Goal: Information Seeking & Learning: Learn about a topic

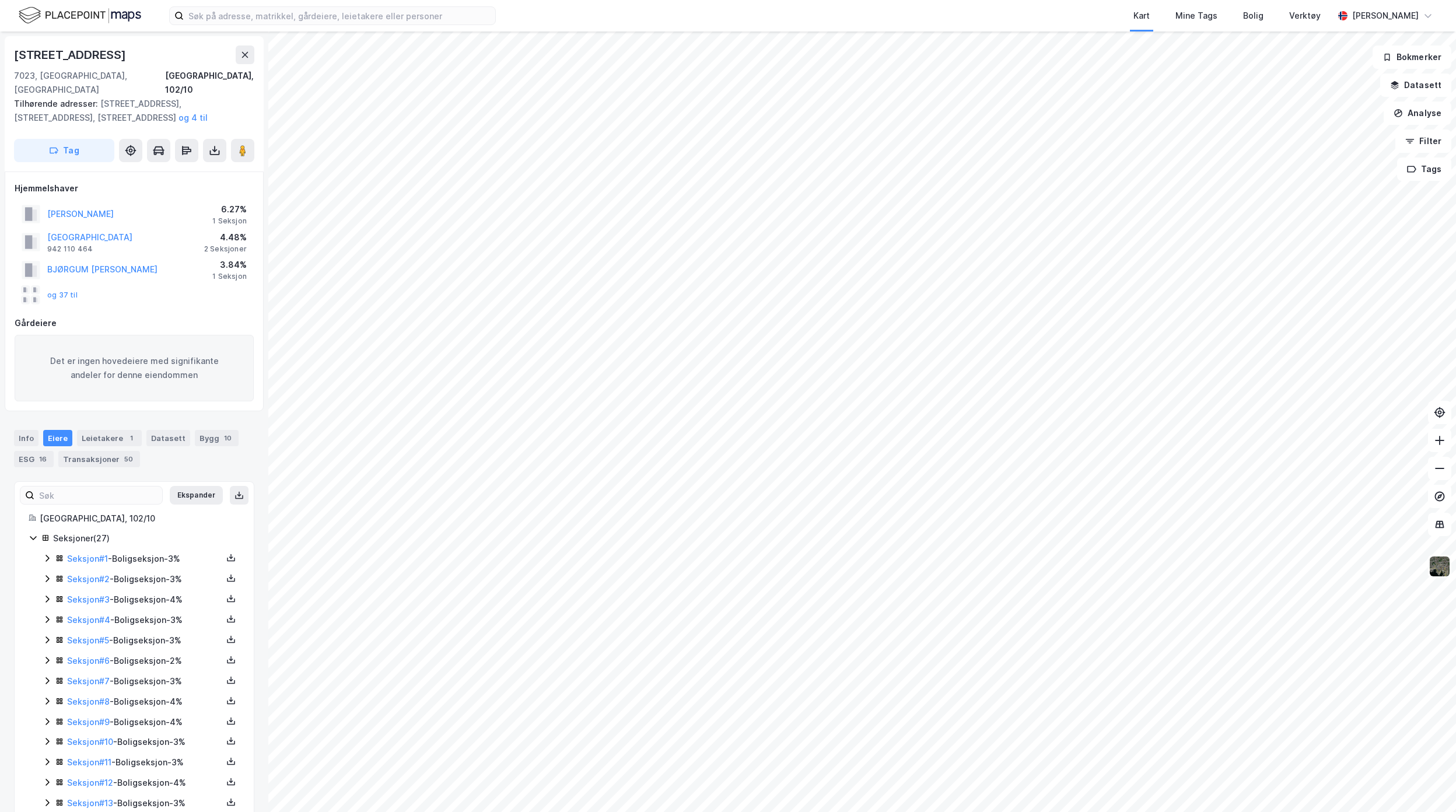
click at [29, 531] on div "Seksjoner ( 27 )" at bounding box center [134, 538] width 211 height 14
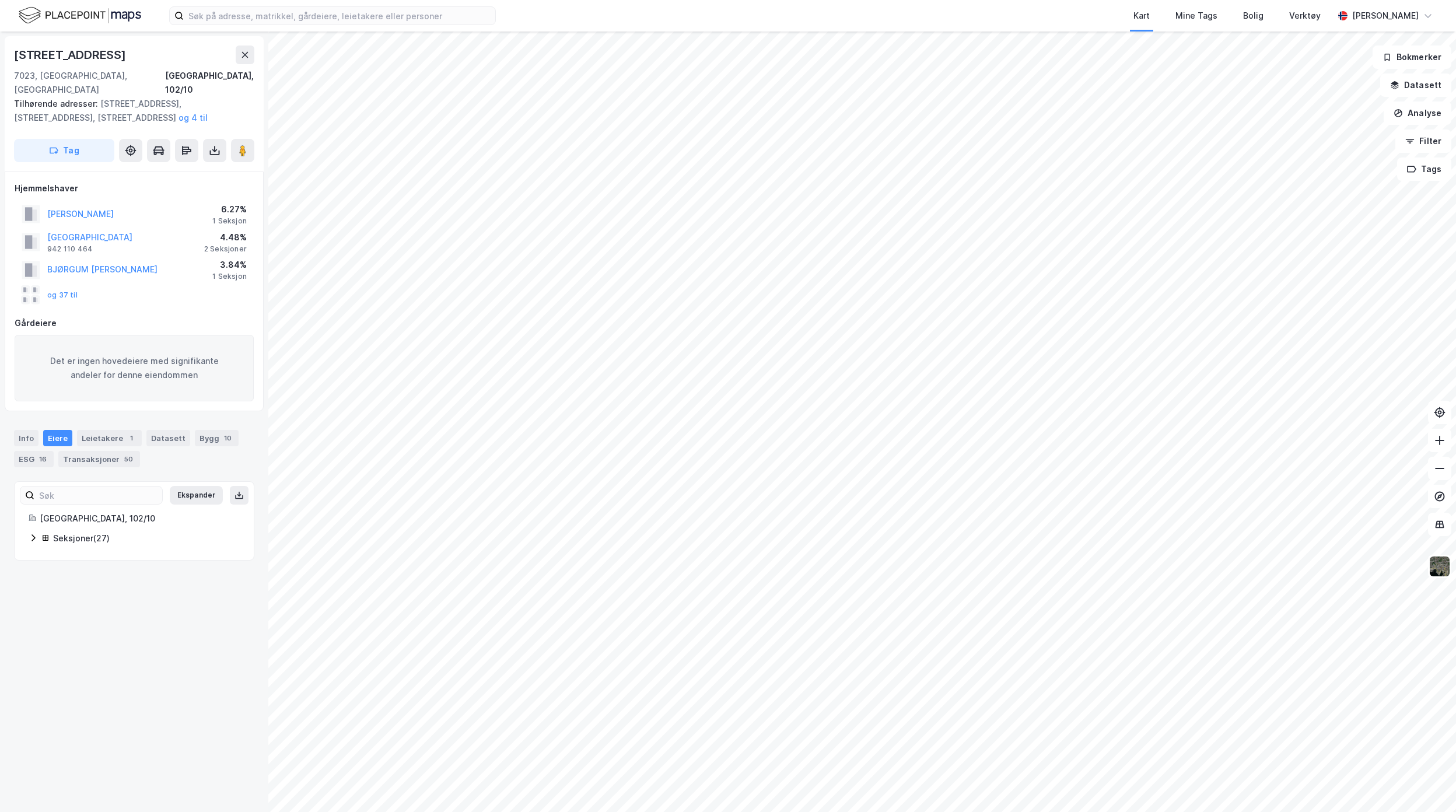
click at [29, 531] on div "Seksjoner ( 27 )" at bounding box center [134, 538] width 211 height 14
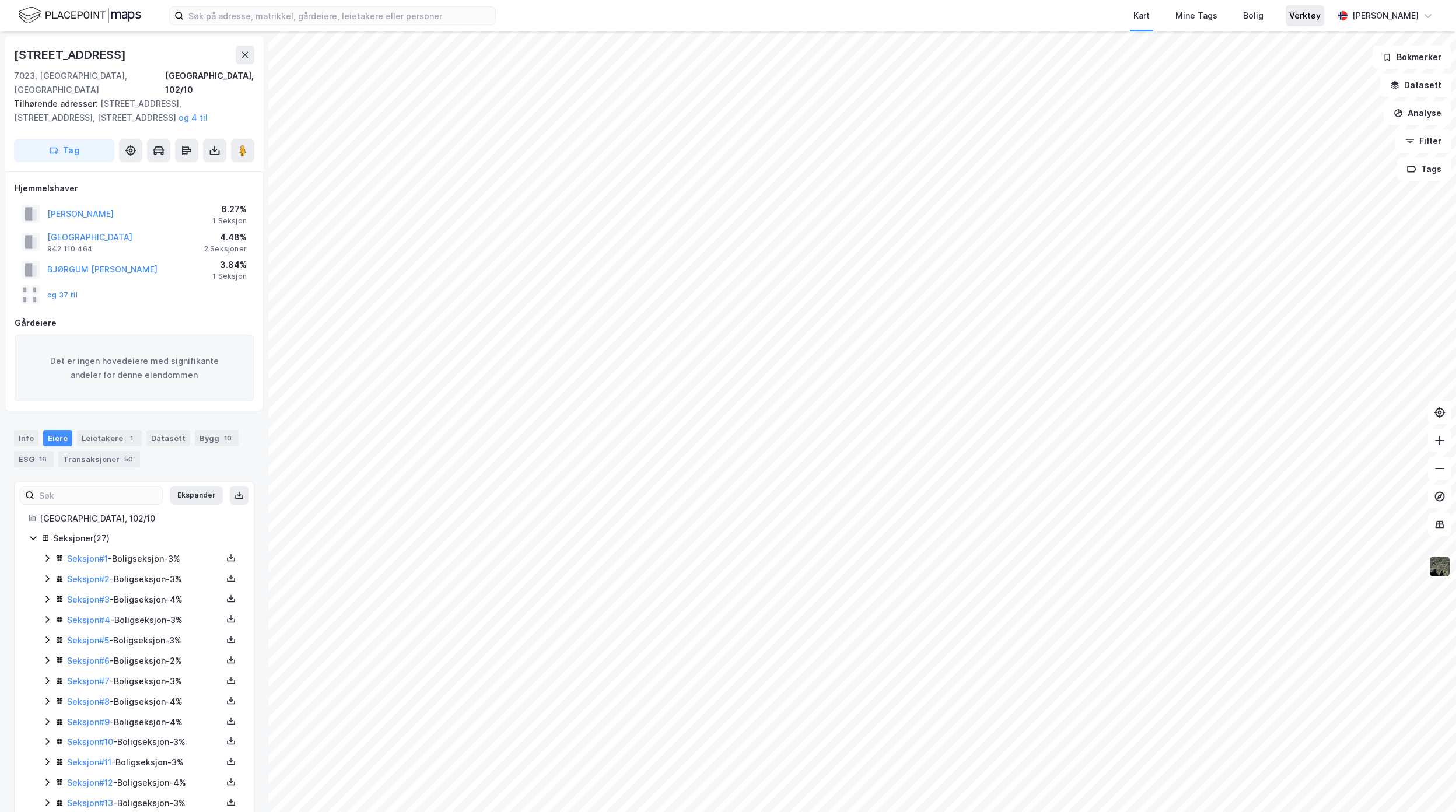
click at [1319, 15] on div "Verktøy" at bounding box center [1305, 16] width 32 height 14
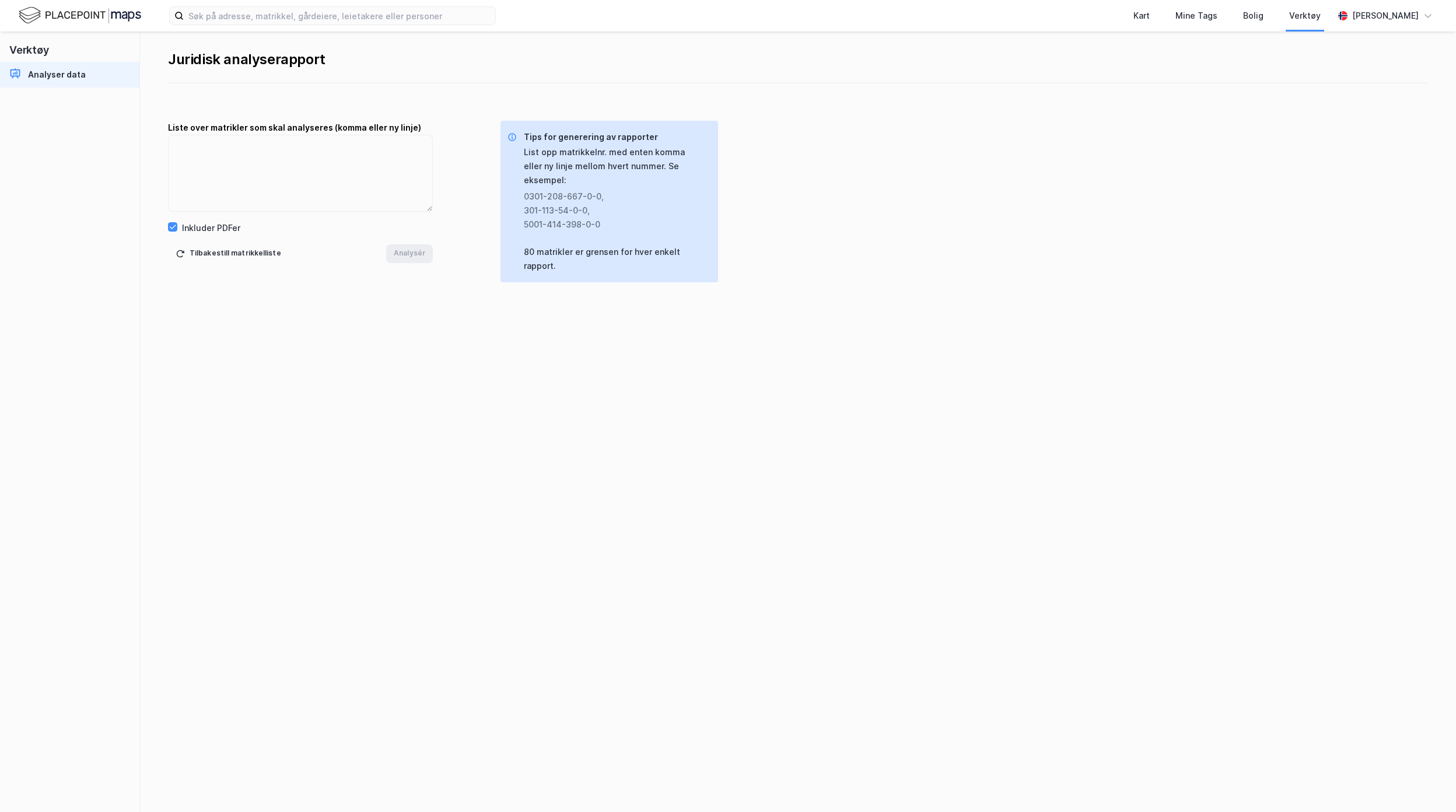
click at [84, 16] on img at bounding box center [80, 16] width 123 height 20
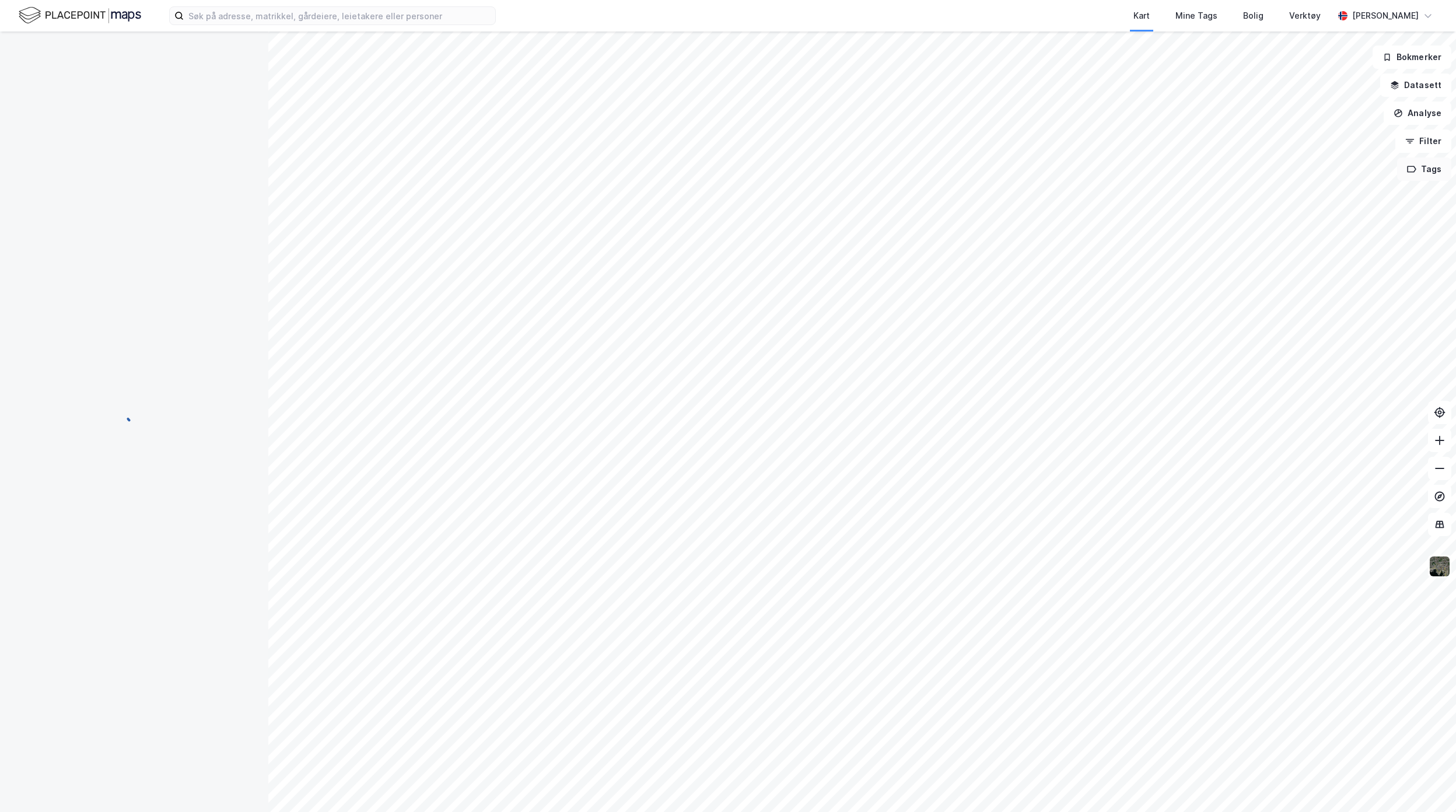
scroll to position [2, 0]
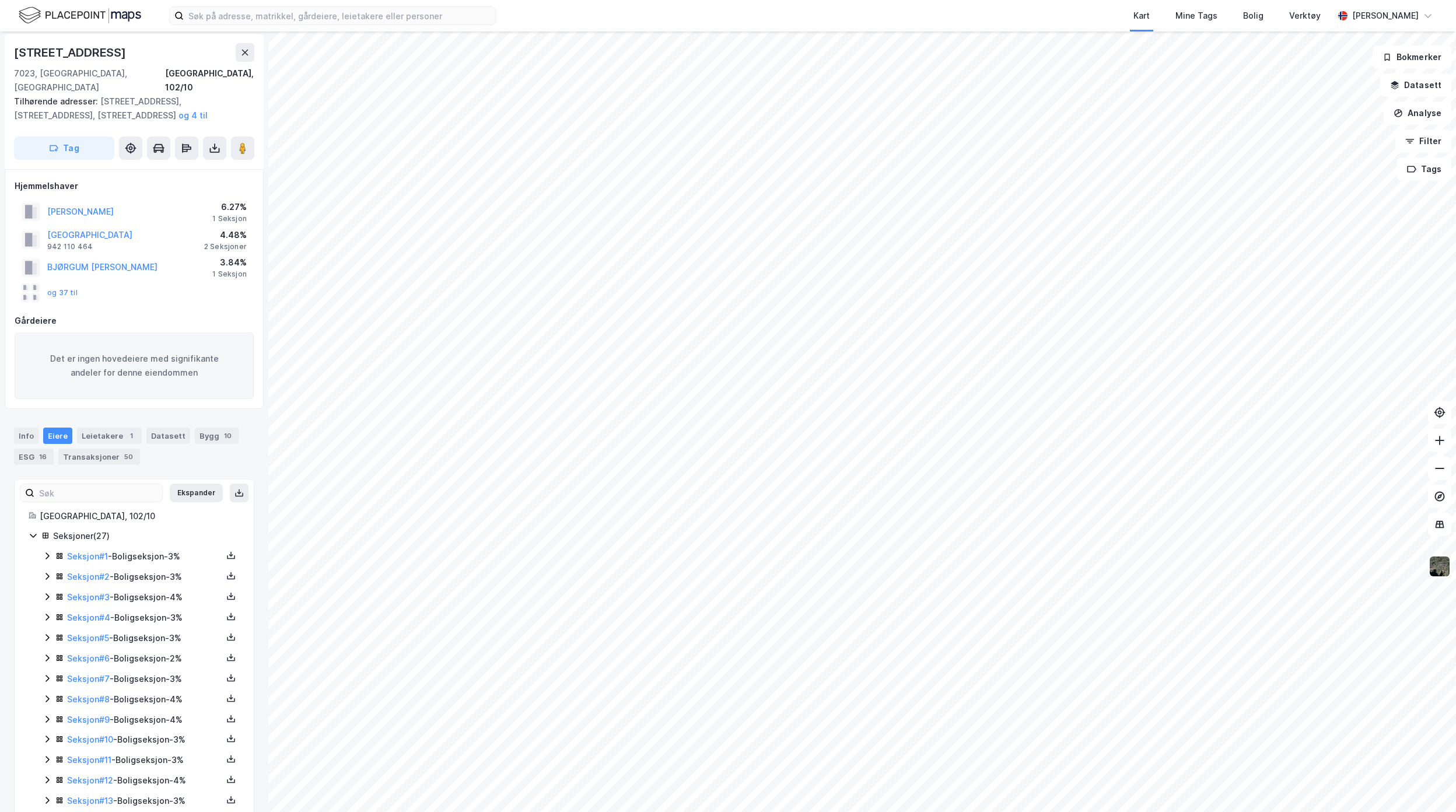
click at [31, 531] on icon at bounding box center [34, 535] width 10 height 10
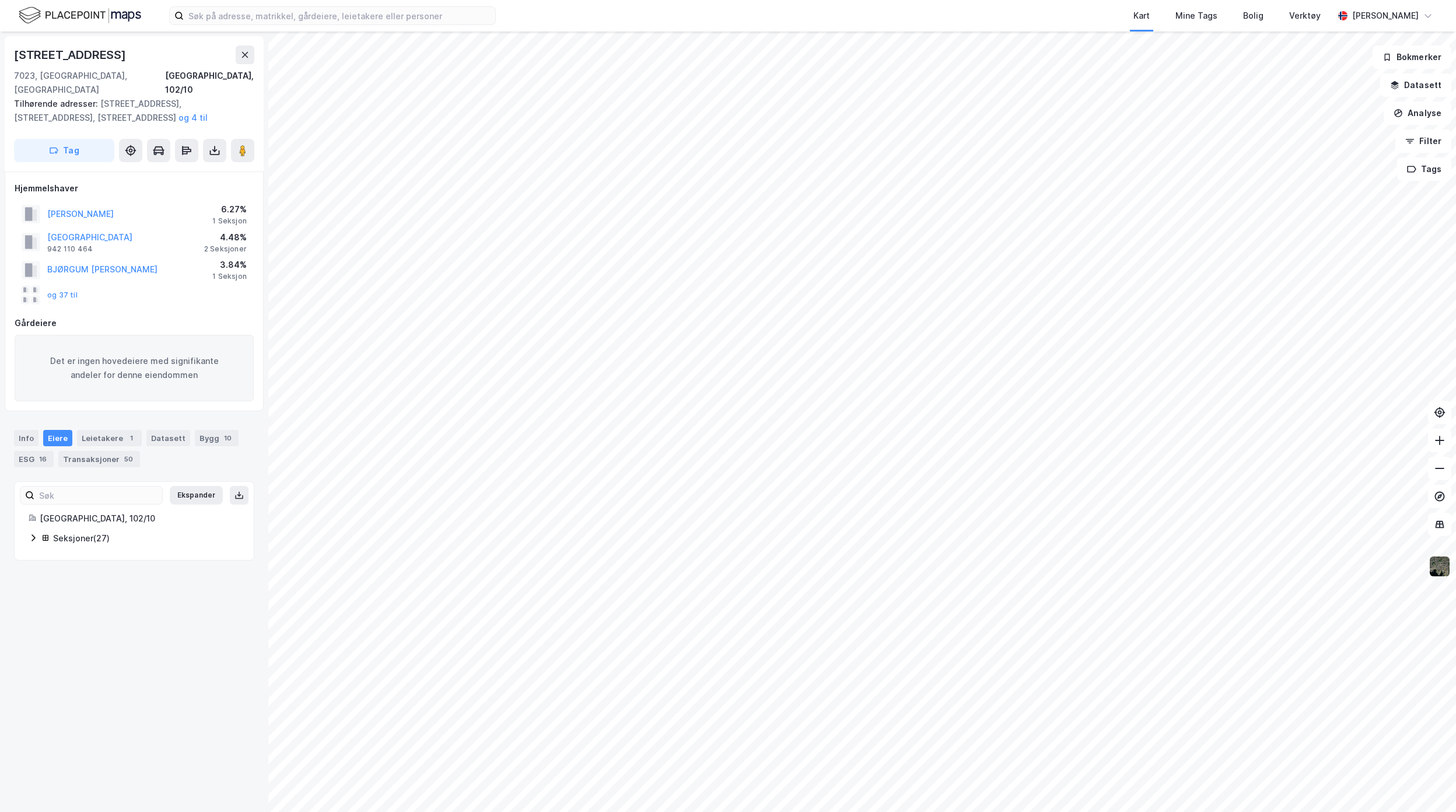
scroll to position [0, 0]
click at [35, 534] on icon at bounding box center [34, 538] width 4 height 7
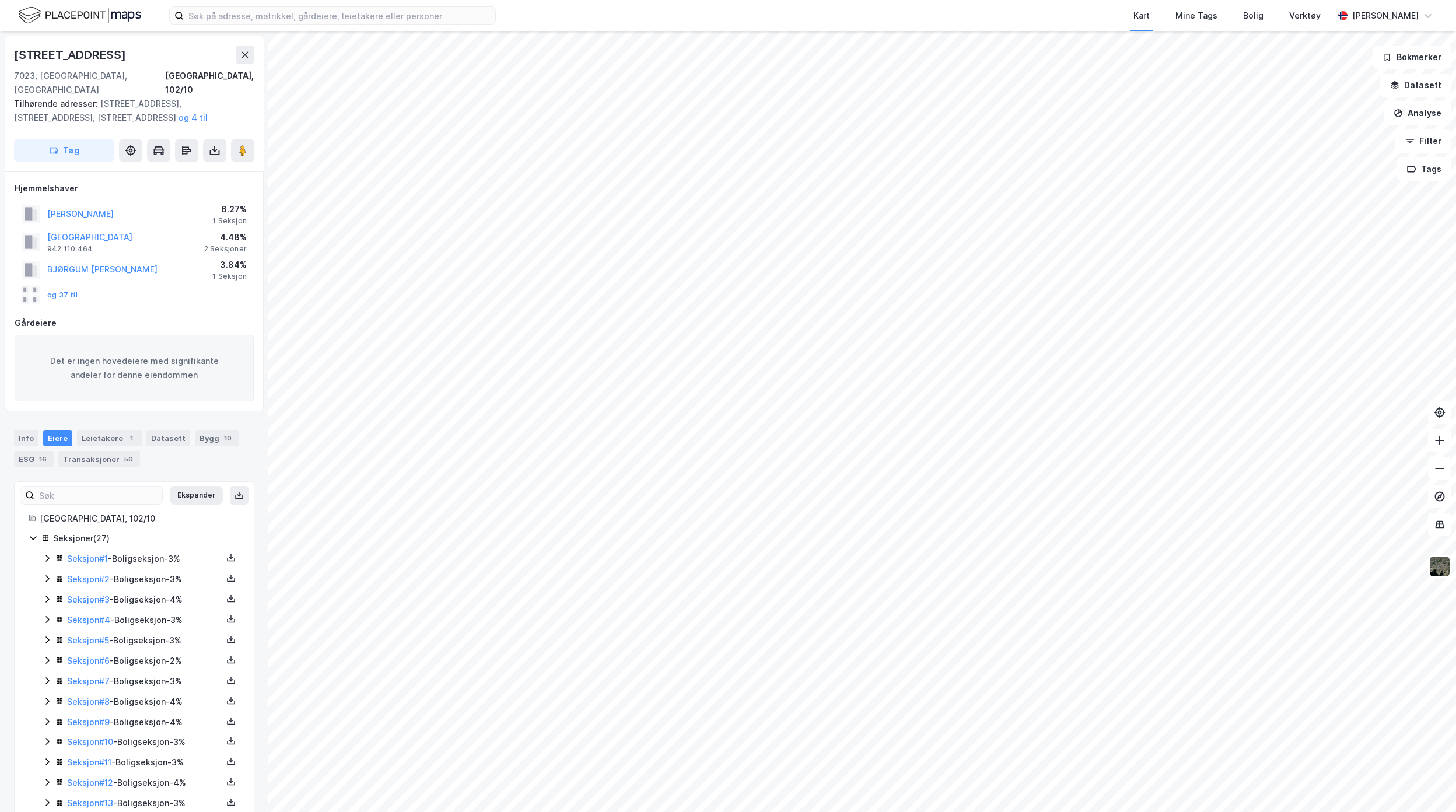
click at [31, 533] on icon at bounding box center [34, 538] width 10 height 10
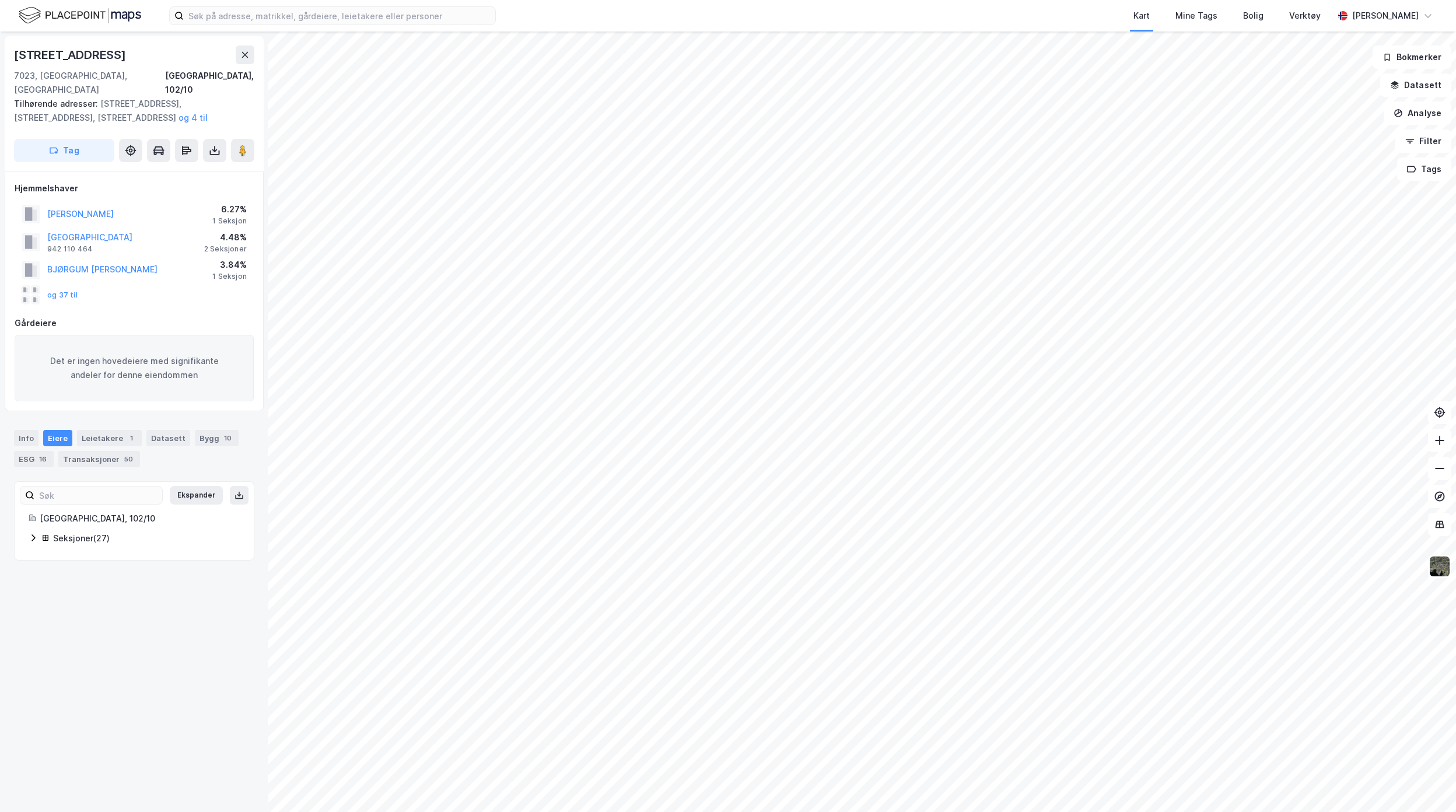
click at [35, 534] on icon at bounding box center [34, 538] width 4 height 7
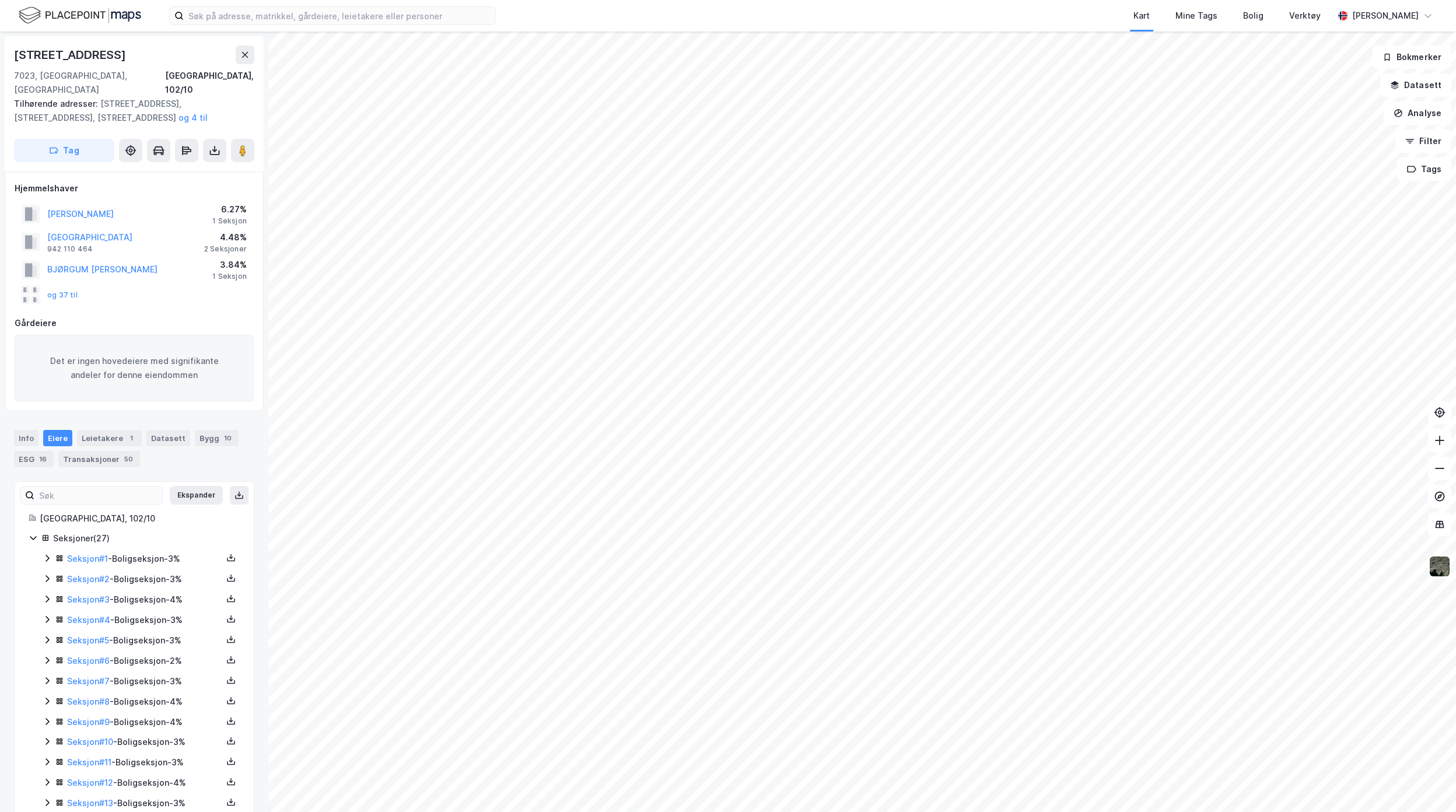
click at [28, 526] on div "[GEOGRAPHIC_DATA], 102/10 Seksjoner ( 27 ) Seksjon # 1 - Boligseksjon - 3% Seks…" at bounding box center [134, 804] width 239 height 584
drag, startPoint x: 28, startPoint y: 528, endPoint x: 35, endPoint y: 528, distance: 7.0
click at [31, 528] on div "[GEOGRAPHIC_DATA], 102/10 Seksjoner ( 27 ) Seksjon # 1 - Boligseksjon - 3% Seks…" at bounding box center [134, 804] width 239 height 584
drag, startPoint x: 35, startPoint y: 528, endPoint x: 185, endPoint y: 563, distance: 154.0
click at [35, 533] on icon at bounding box center [34, 538] width 10 height 10
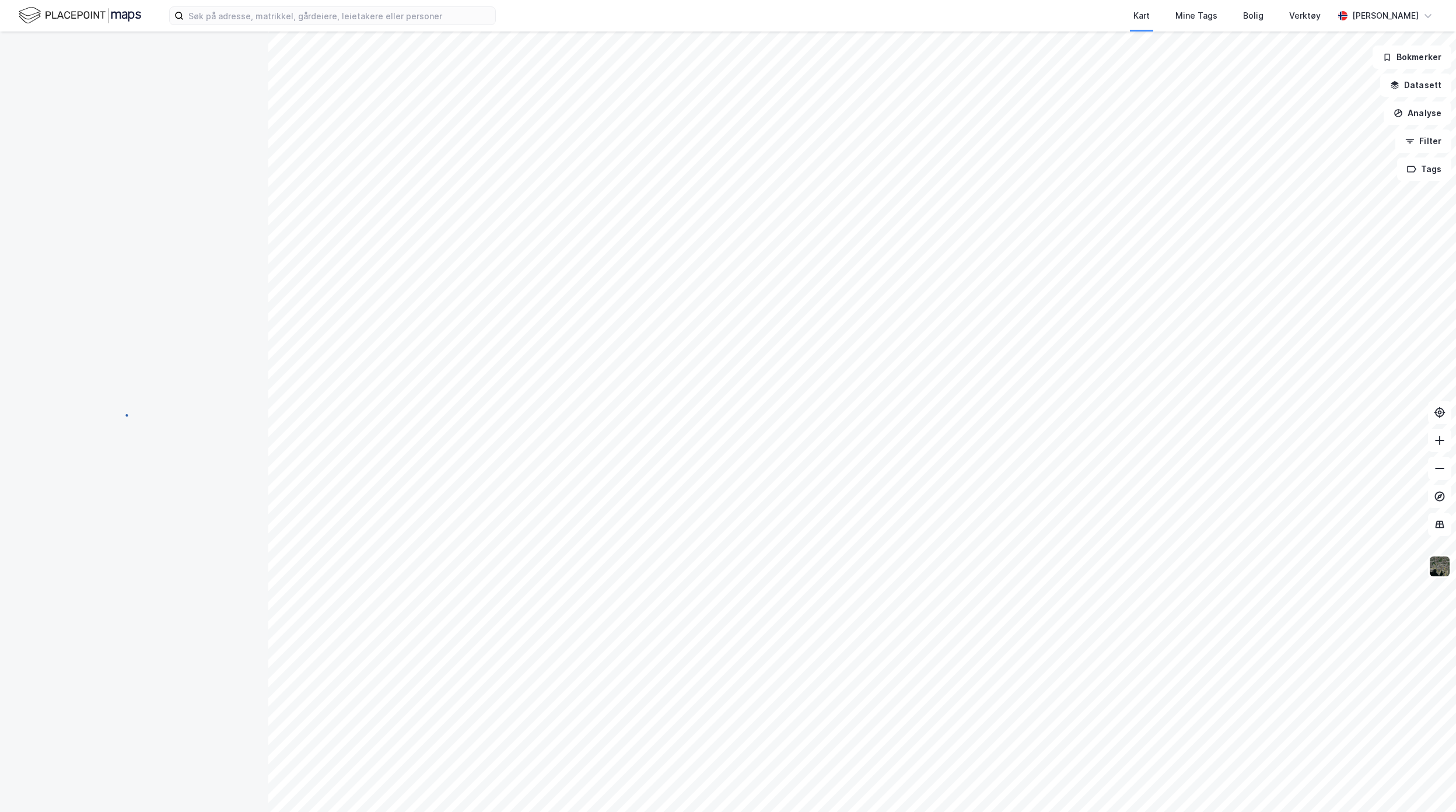
scroll to position [8, 0]
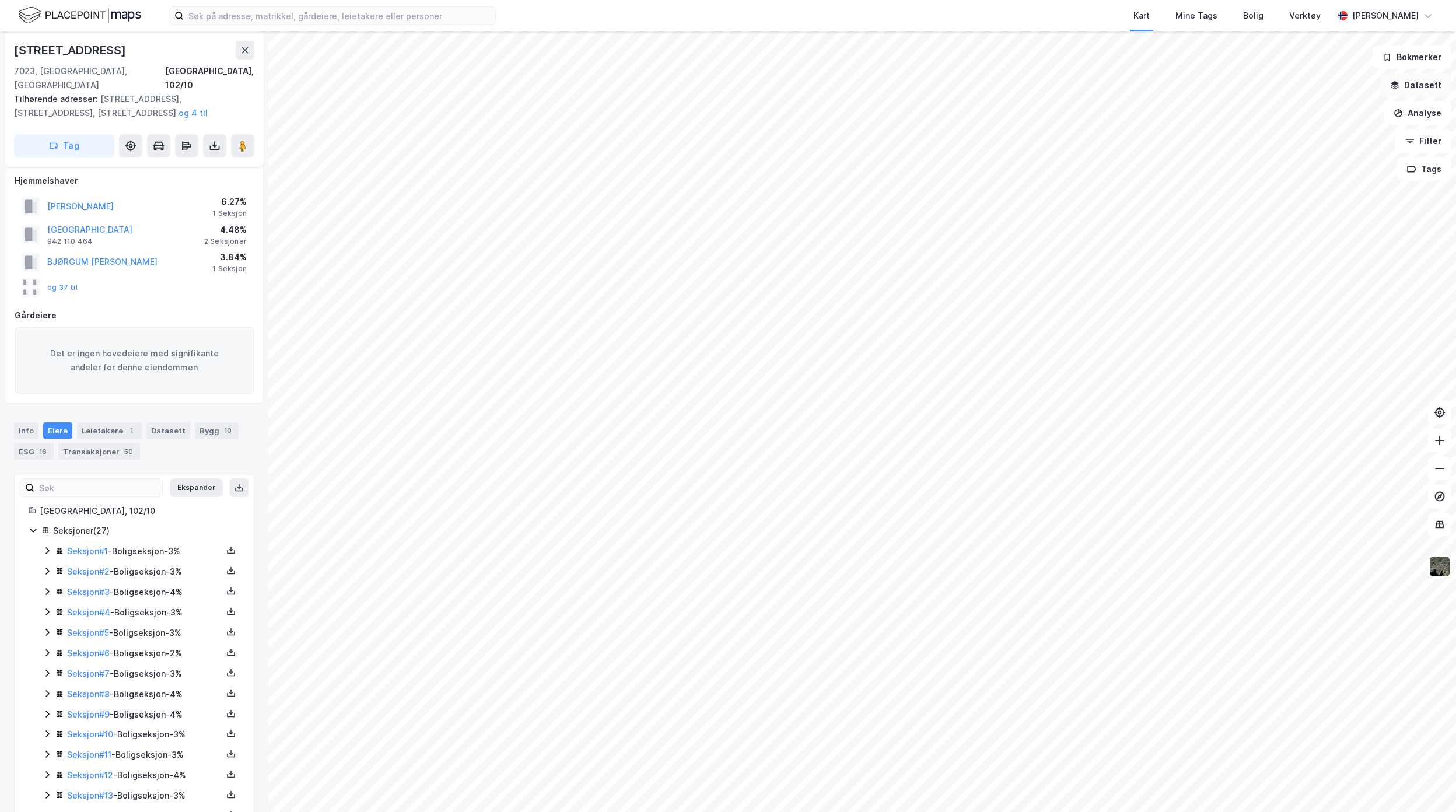
click at [1419, 83] on button "Datasett" at bounding box center [1416, 85] width 71 height 23
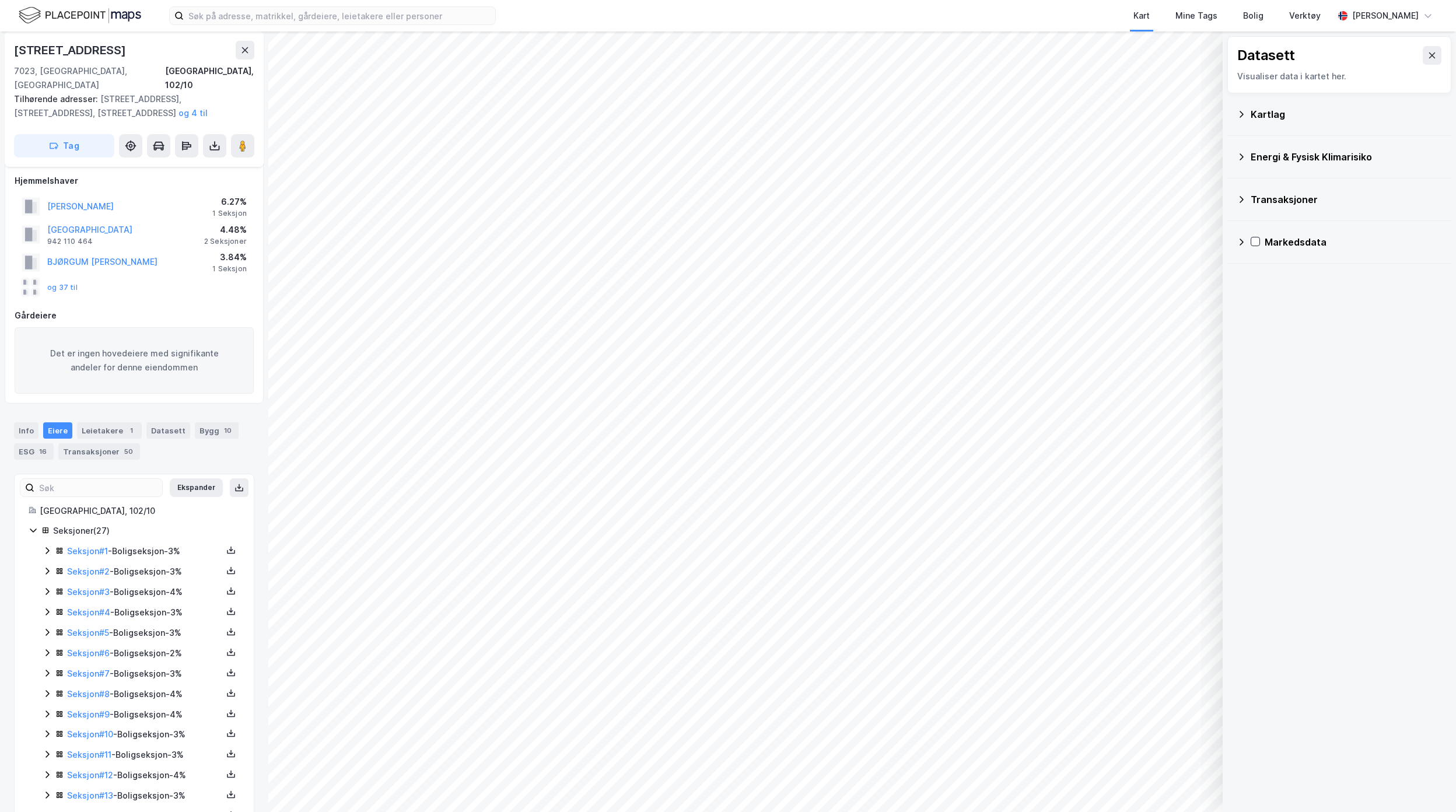
click at [1279, 113] on div "Kartlag" at bounding box center [1346, 114] width 191 height 14
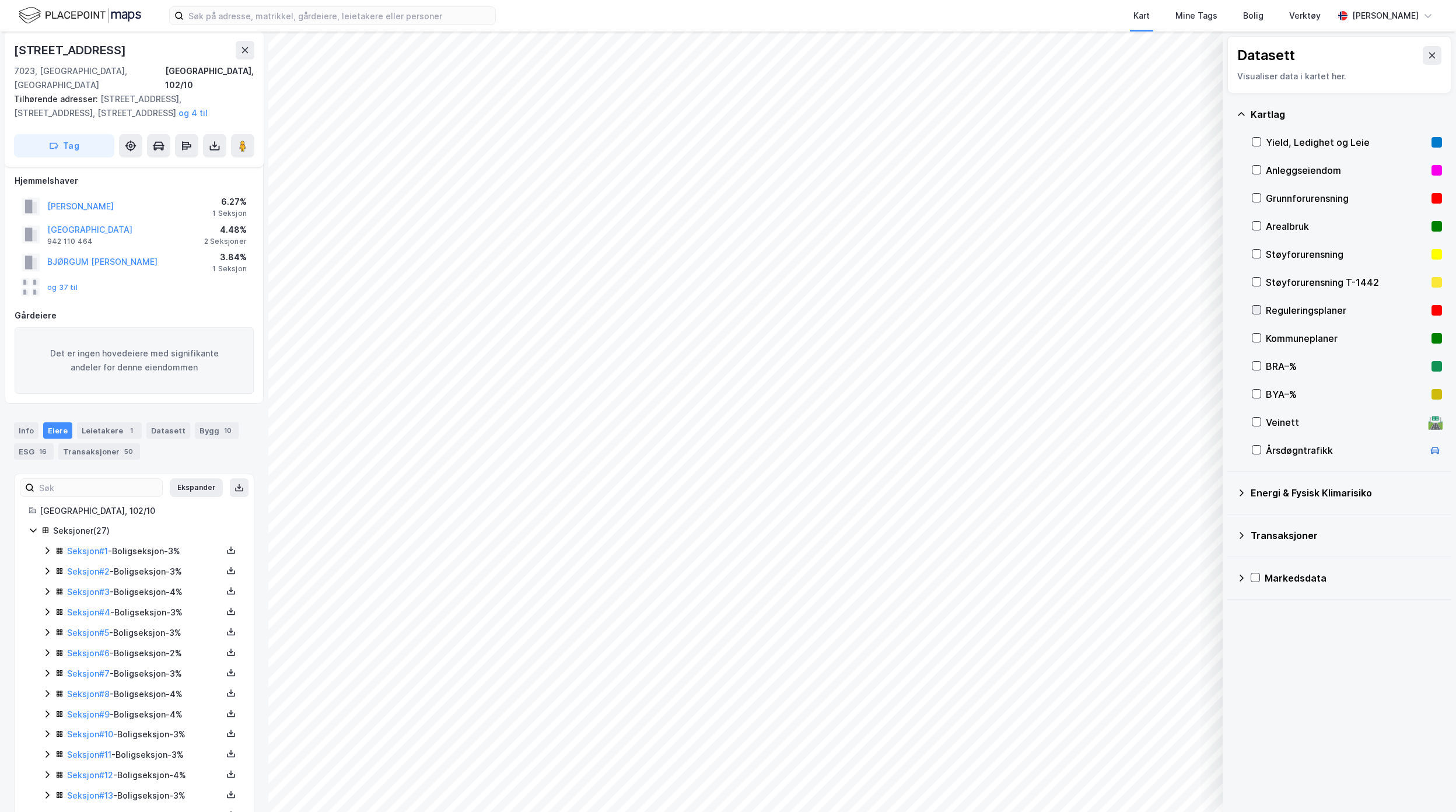
click at [1255, 311] on icon at bounding box center [1257, 310] width 7 height 4
click at [35, 528] on icon at bounding box center [33, 530] width 7 height 4
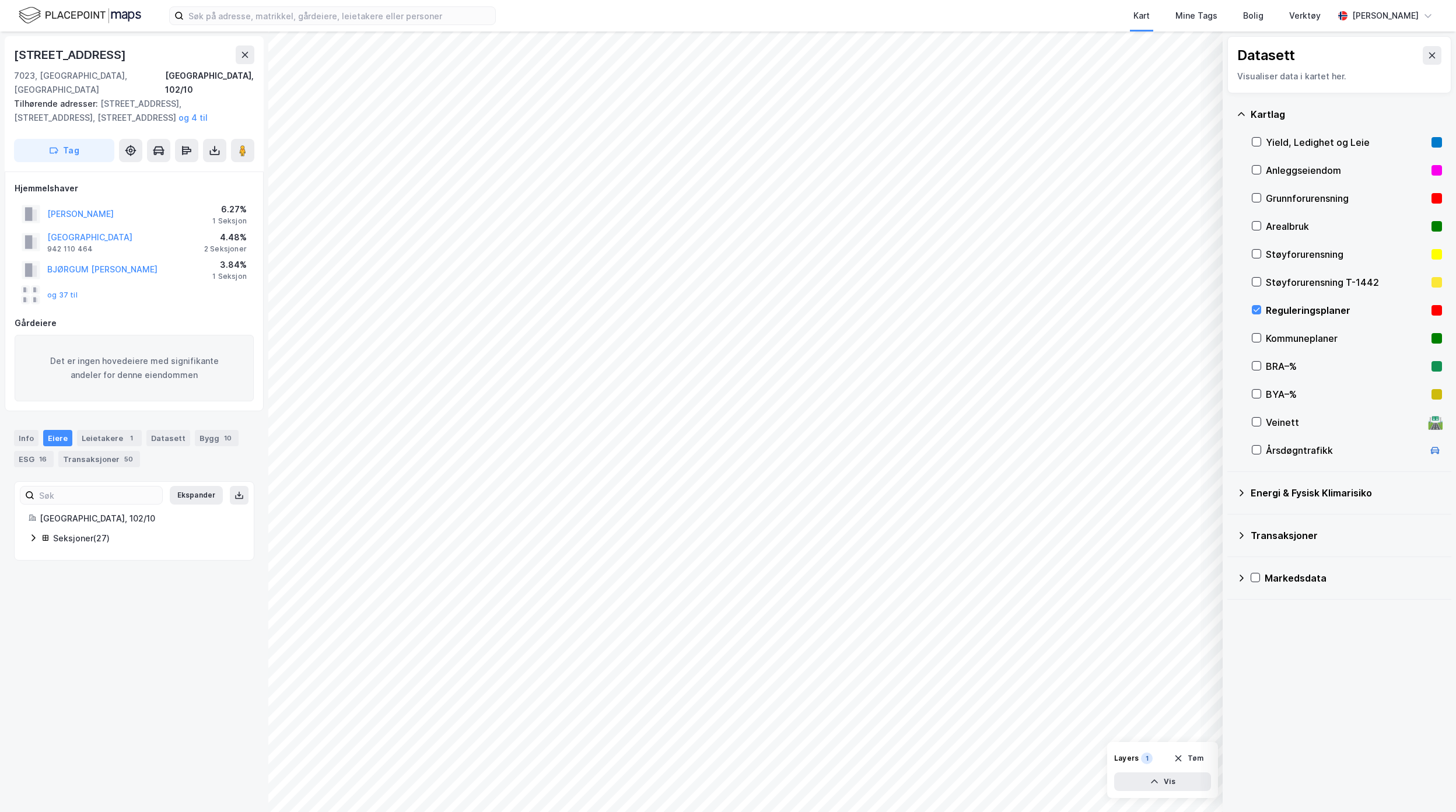
scroll to position [0, 0]
click at [32, 533] on icon at bounding box center [34, 538] width 10 height 10
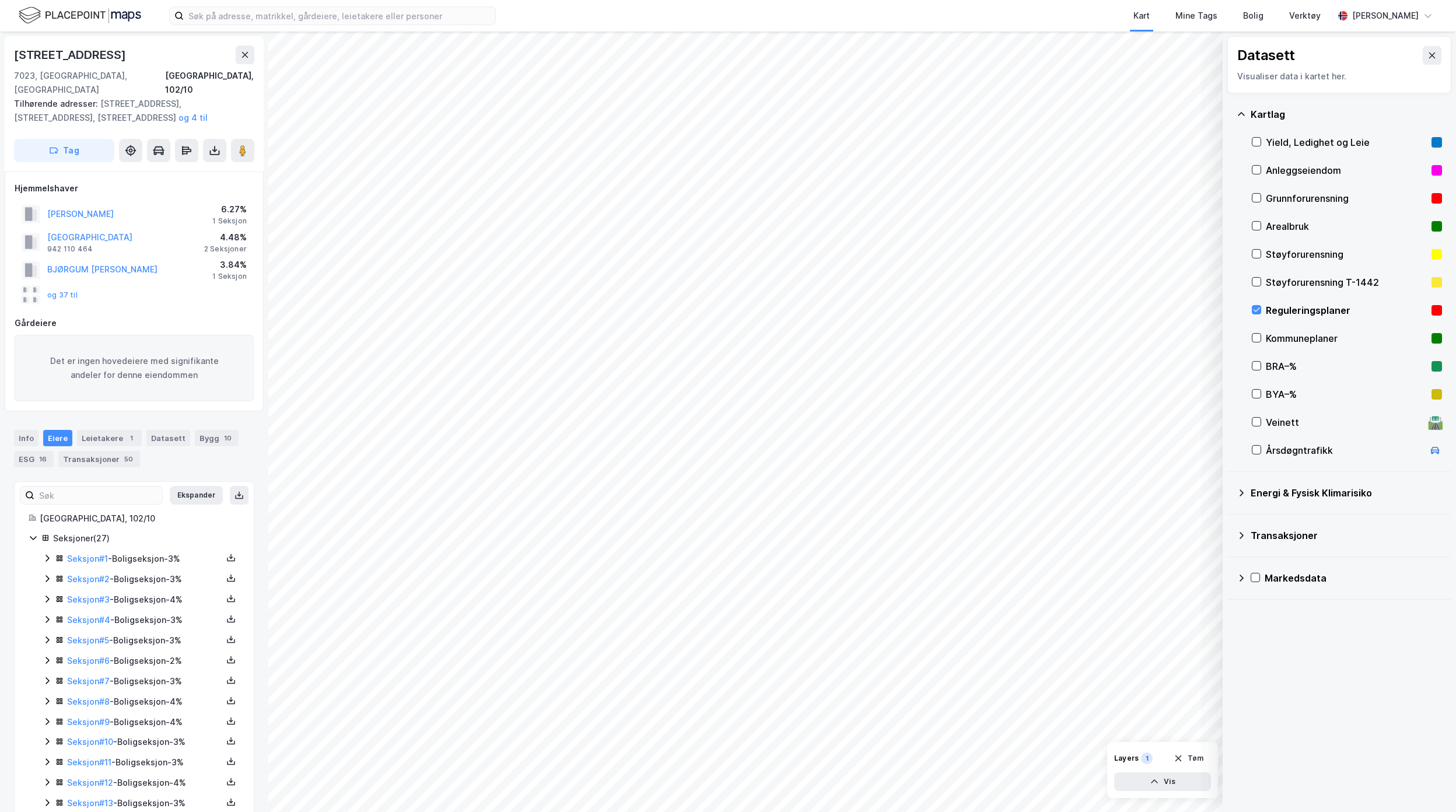
click at [26, 521] on div "[GEOGRAPHIC_DATA], 102/10 Seksjoner ( 27 ) Seksjon # 1 - Boligseksjon - 3% Seks…" at bounding box center [134, 804] width 239 height 584
click at [29, 533] on icon at bounding box center [34, 538] width 10 height 10
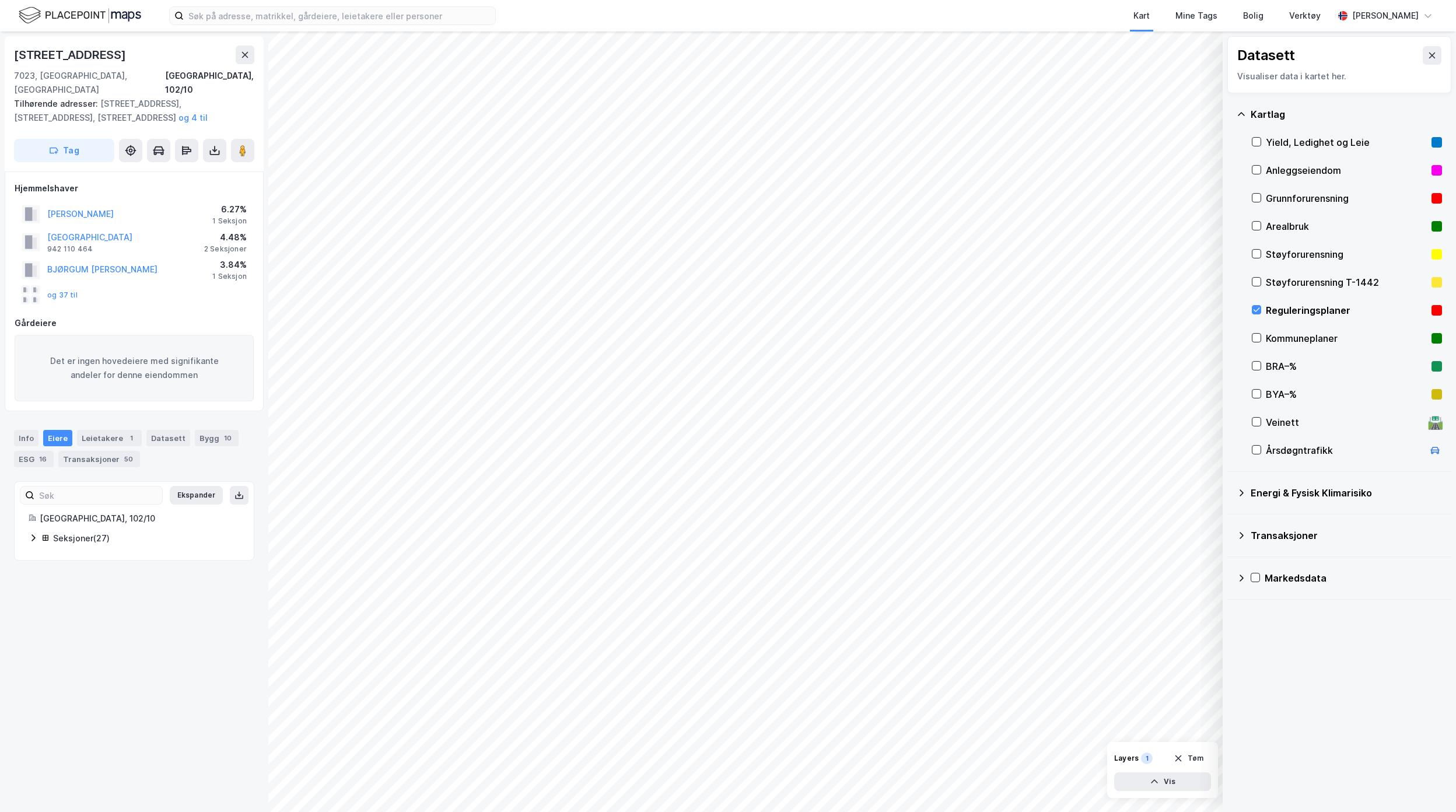
click at [31, 533] on icon at bounding box center [34, 538] width 10 height 10
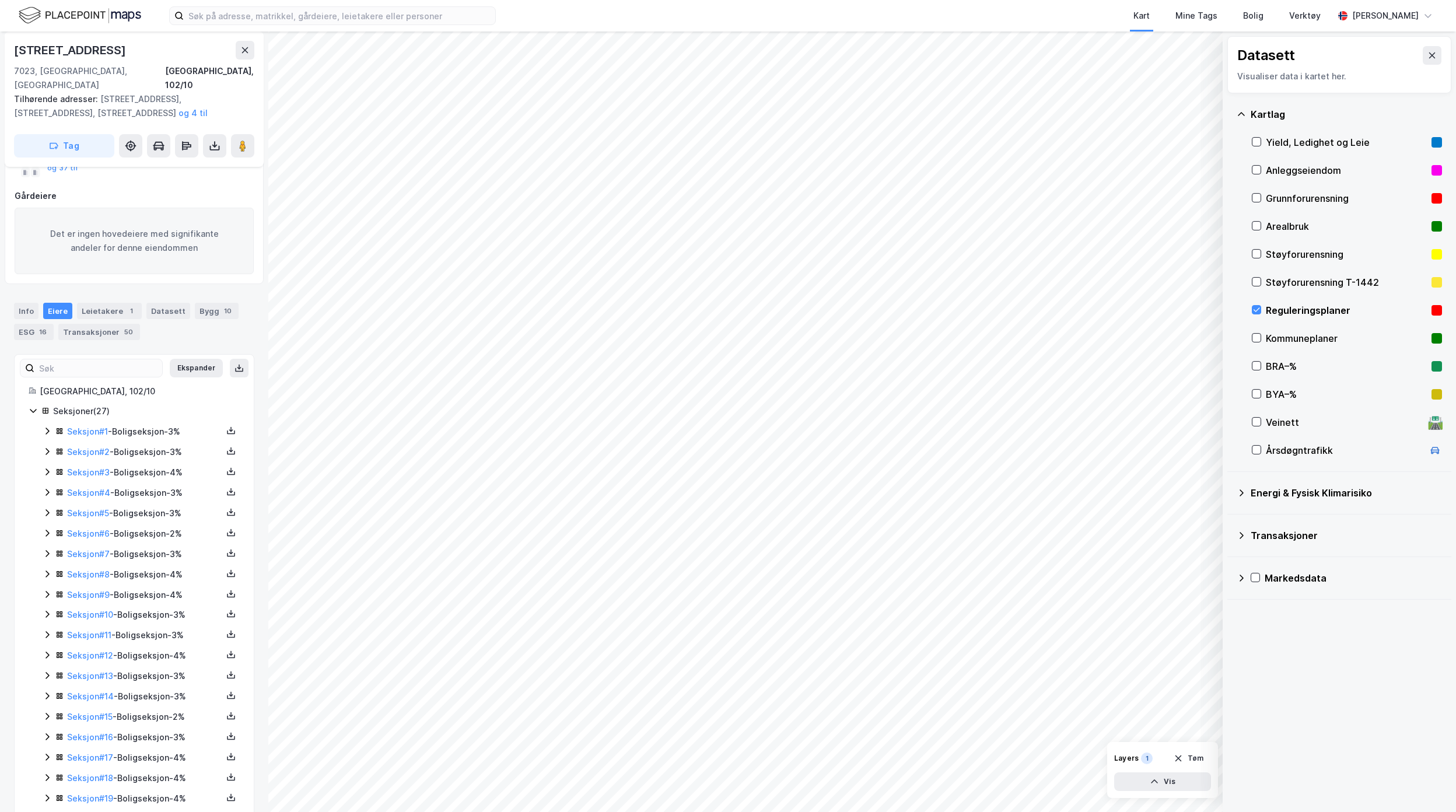
scroll to position [316, 0]
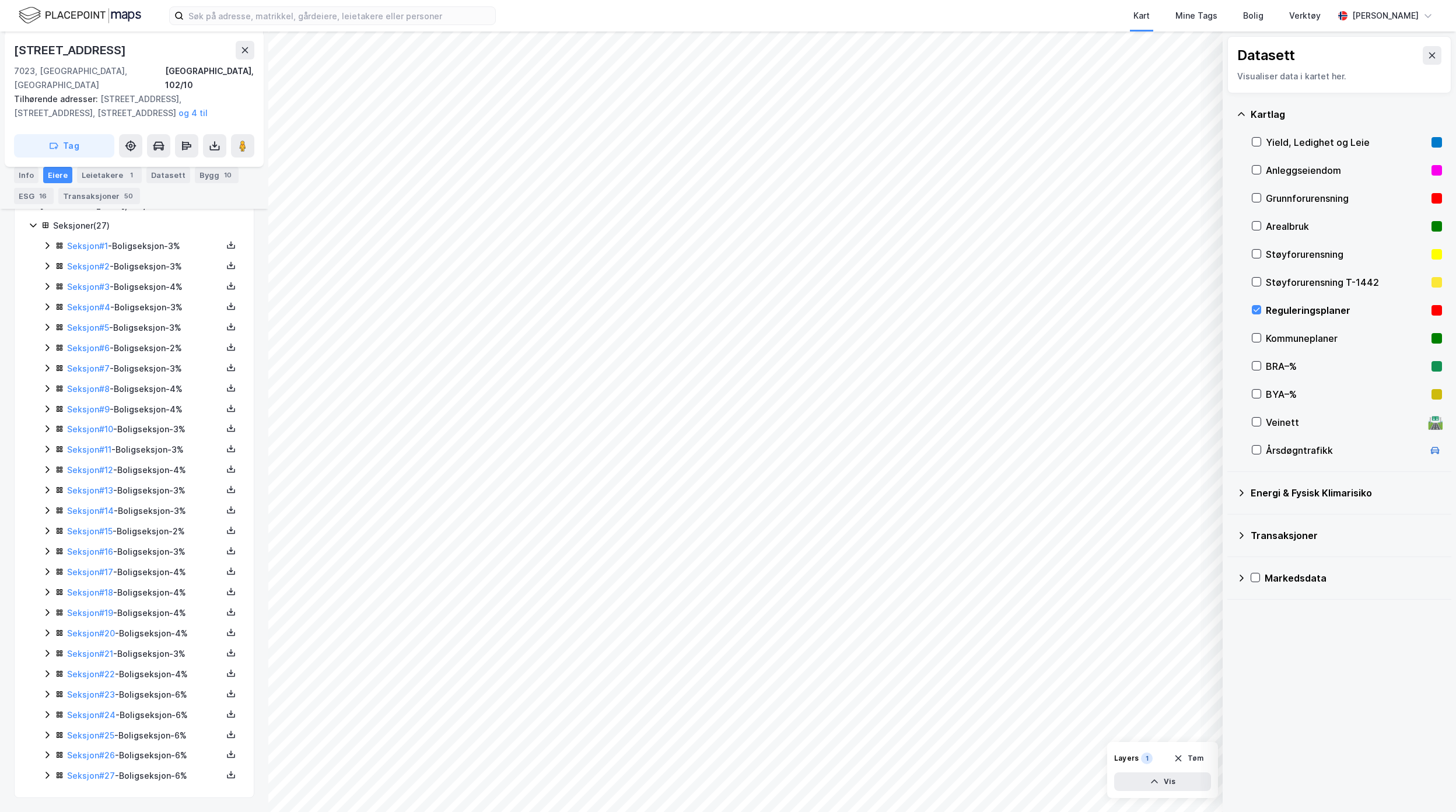
click at [42, 772] on div "Seksjoner ( 27 ) Seksjon # 1 - Boligseksjon - 3% Seksjon # 2 - Boligseksjon - 3…" at bounding box center [134, 501] width 211 height 565
click at [47, 777] on icon at bounding box center [47, 776] width 4 height 7
click at [49, 715] on icon at bounding box center [47, 716] width 7 height 4
click at [47, 710] on icon at bounding box center [47, 714] width 10 height 10
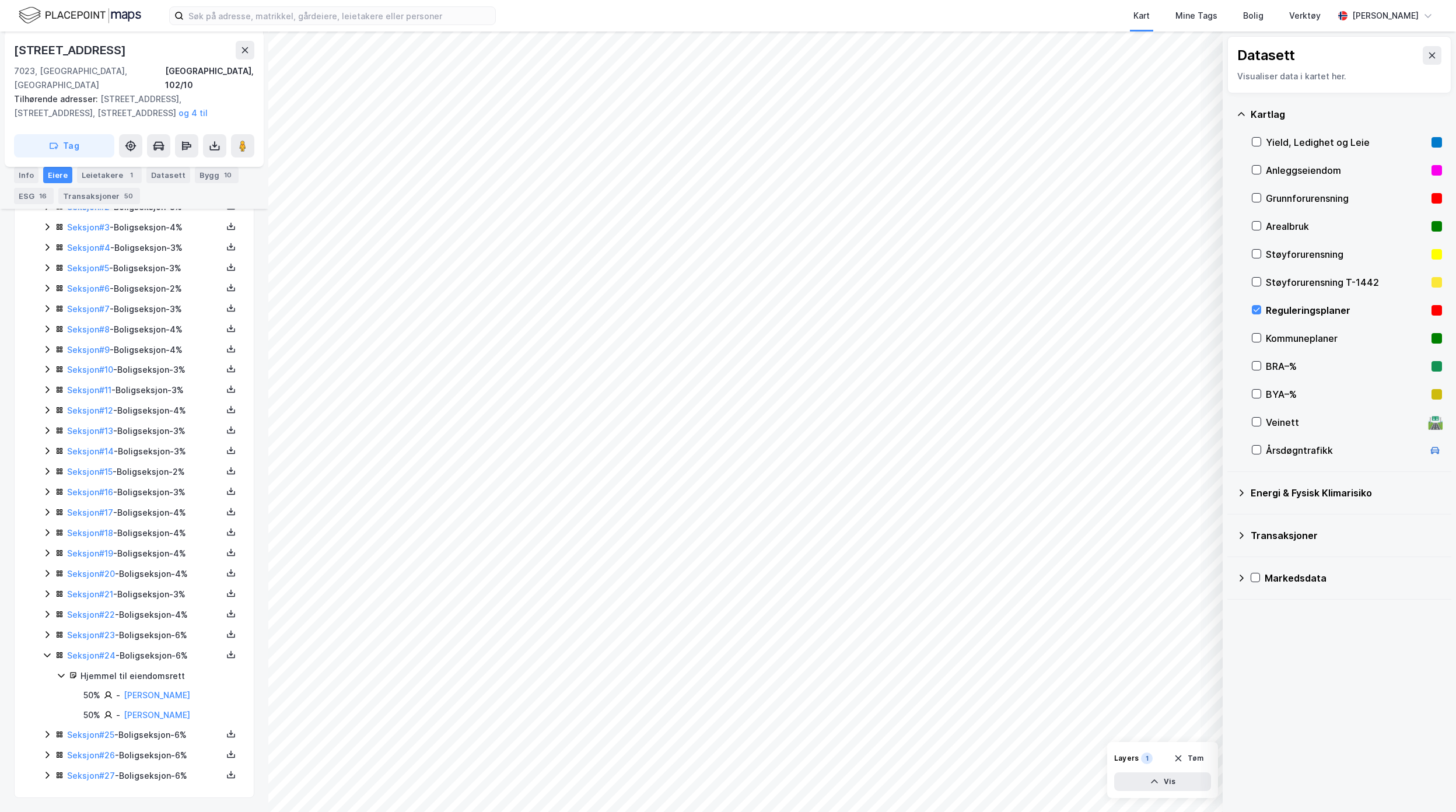
click at [44, 650] on icon at bounding box center [47, 655] width 10 height 10
click at [46, 628] on icon at bounding box center [47, 633] width 10 height 10
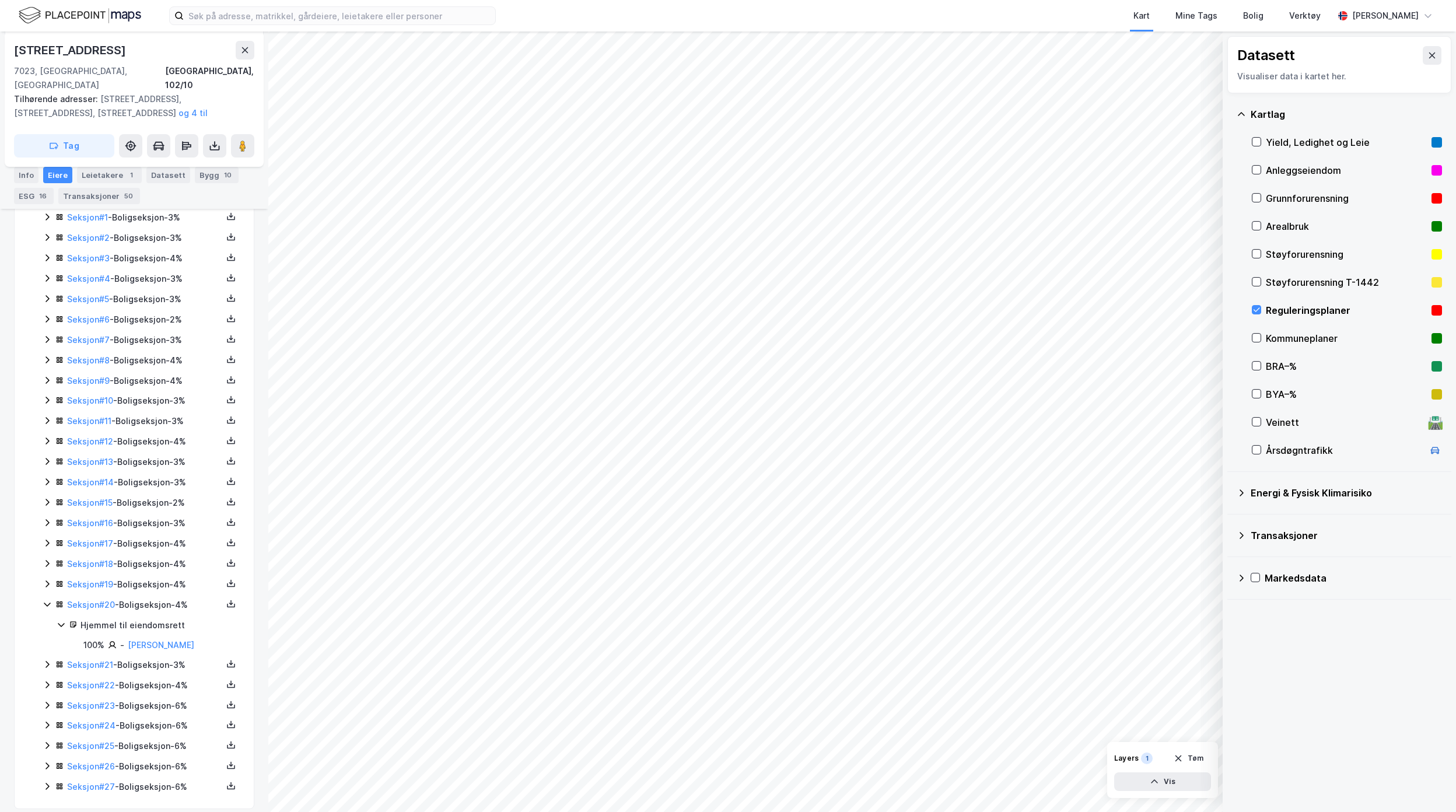
scroll to position [357, 0]
click at [48, 589] on icon at bounding box center [47, 593] width 10 height 10
click at [47, 547] on icon at bounding box center [47, 552] width 10 height 10
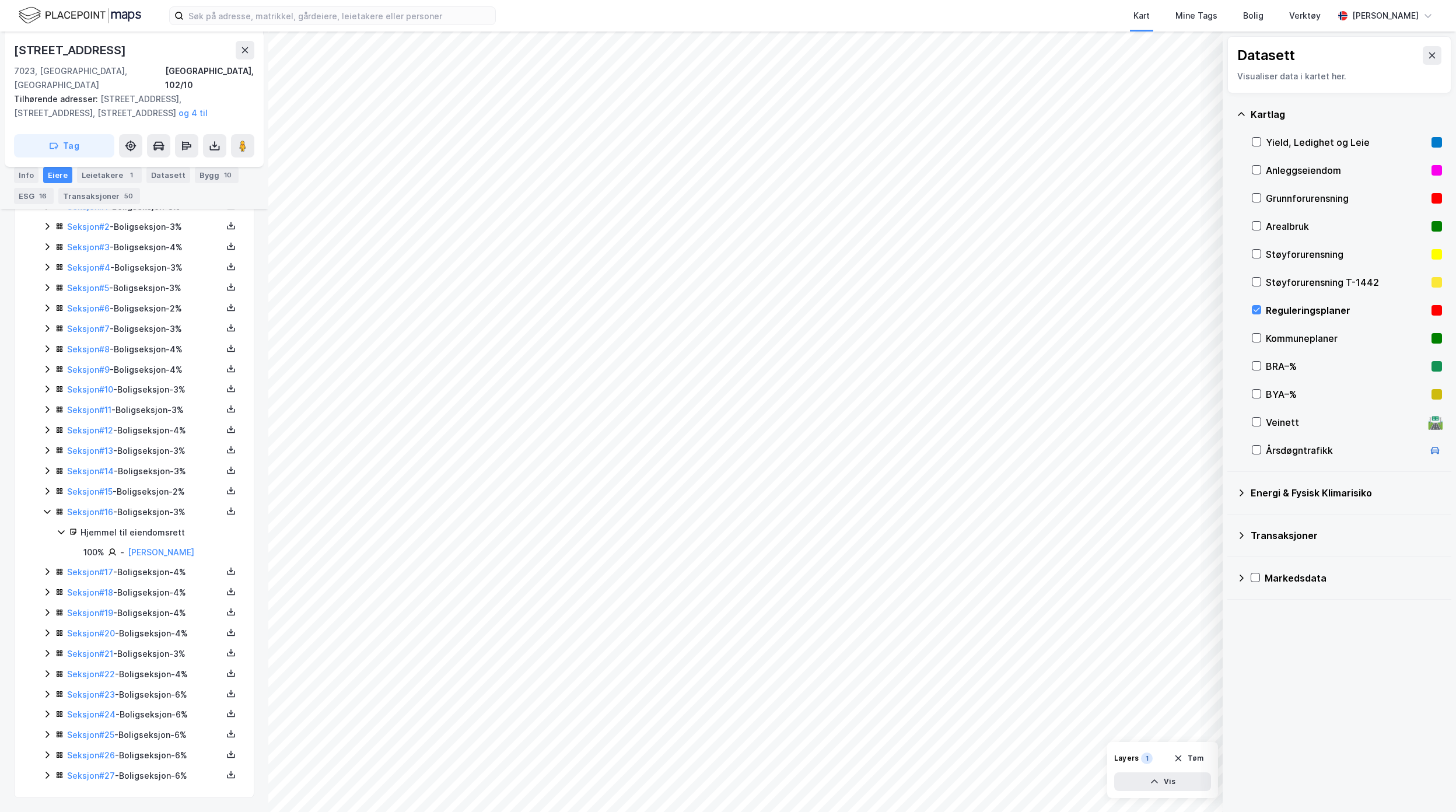
click at [47, 507] on icon at bounding box center [47, 511] width 10 height 10
click at [47, 431] on div "Seksjon # 1 - Boligseksjon - 3% Seksjon # 2 - Boligseksjon - 3% Seksjon # 3 - B…" at bounding box center [141, 511] width 197 height 544
click at [44, 444] on icon at bounding box center [47, 449] width 10 height 10
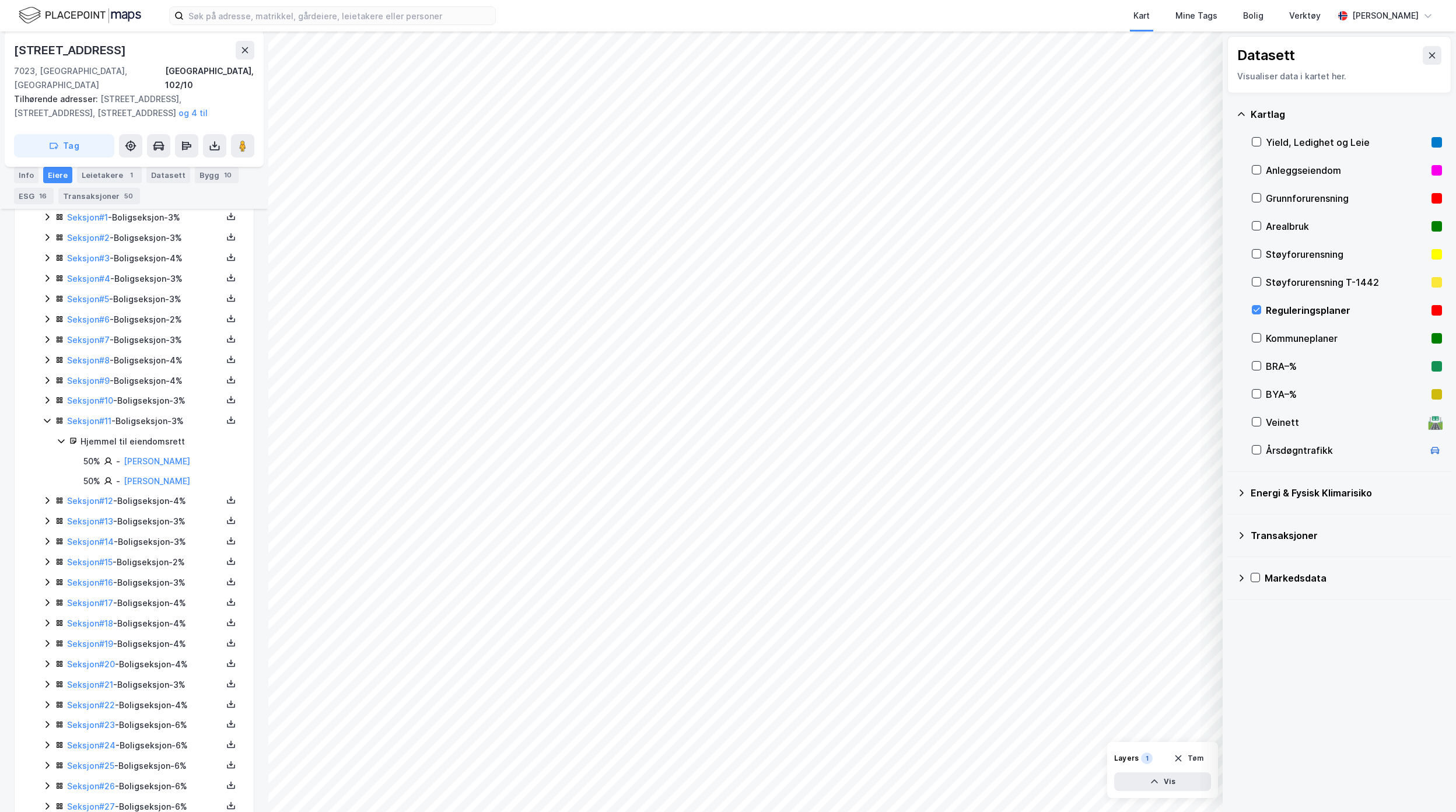
scroll to position [376, 0]
click at [47, 385] on icon at bounding box center [47, 390] width 10 height 10
click at [45, 363] on icon at bounding box center [47, 368] width 10 height 10
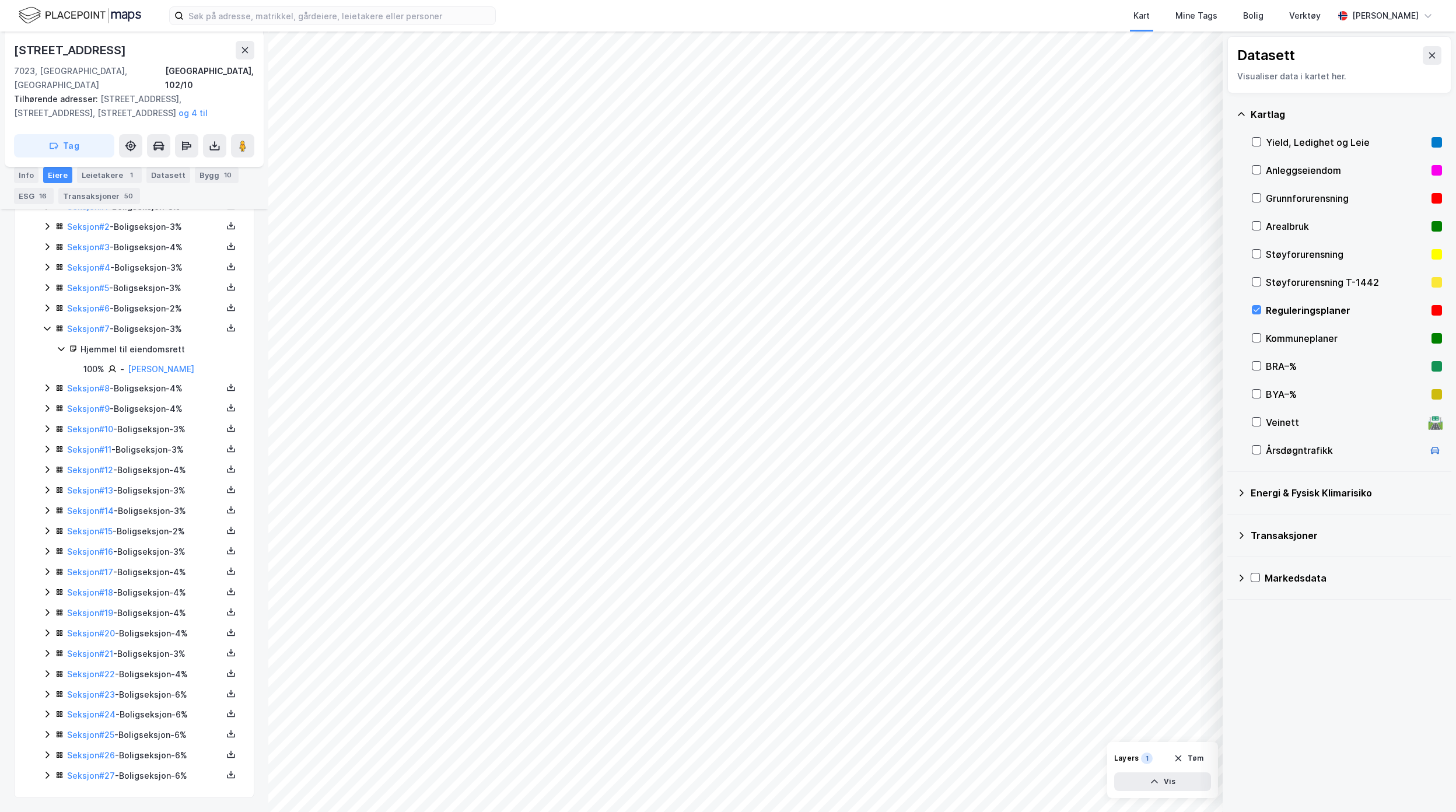
click at [48, 324] on icon at bounding box center [47, 329] width 10 height 10
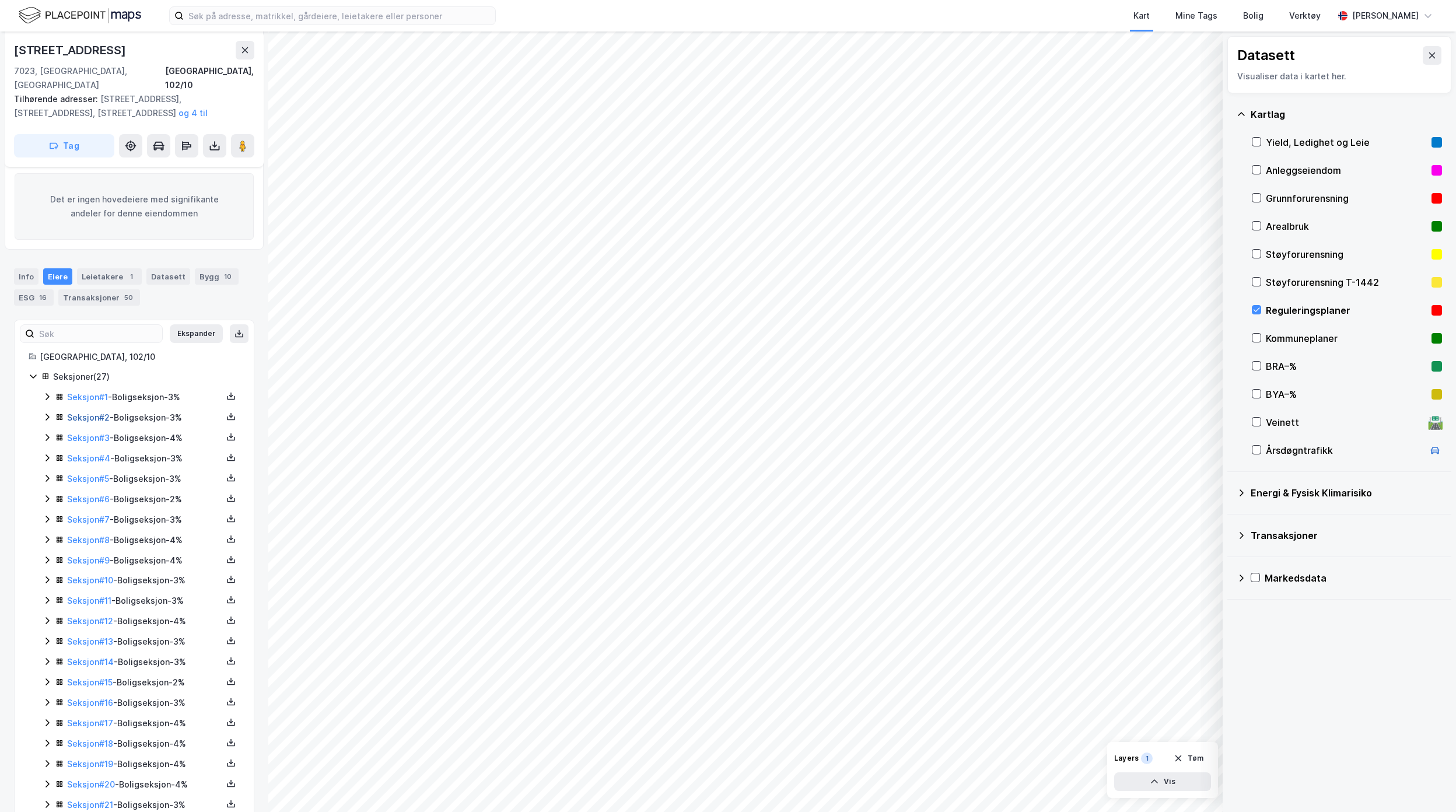
scroll to position [161, 0]
click at [43, 393] on icon at bounding box center [47, 398] width 10 height 10
click at [32, 372] on icon at bounding box center [34, 377] width 10 height 10
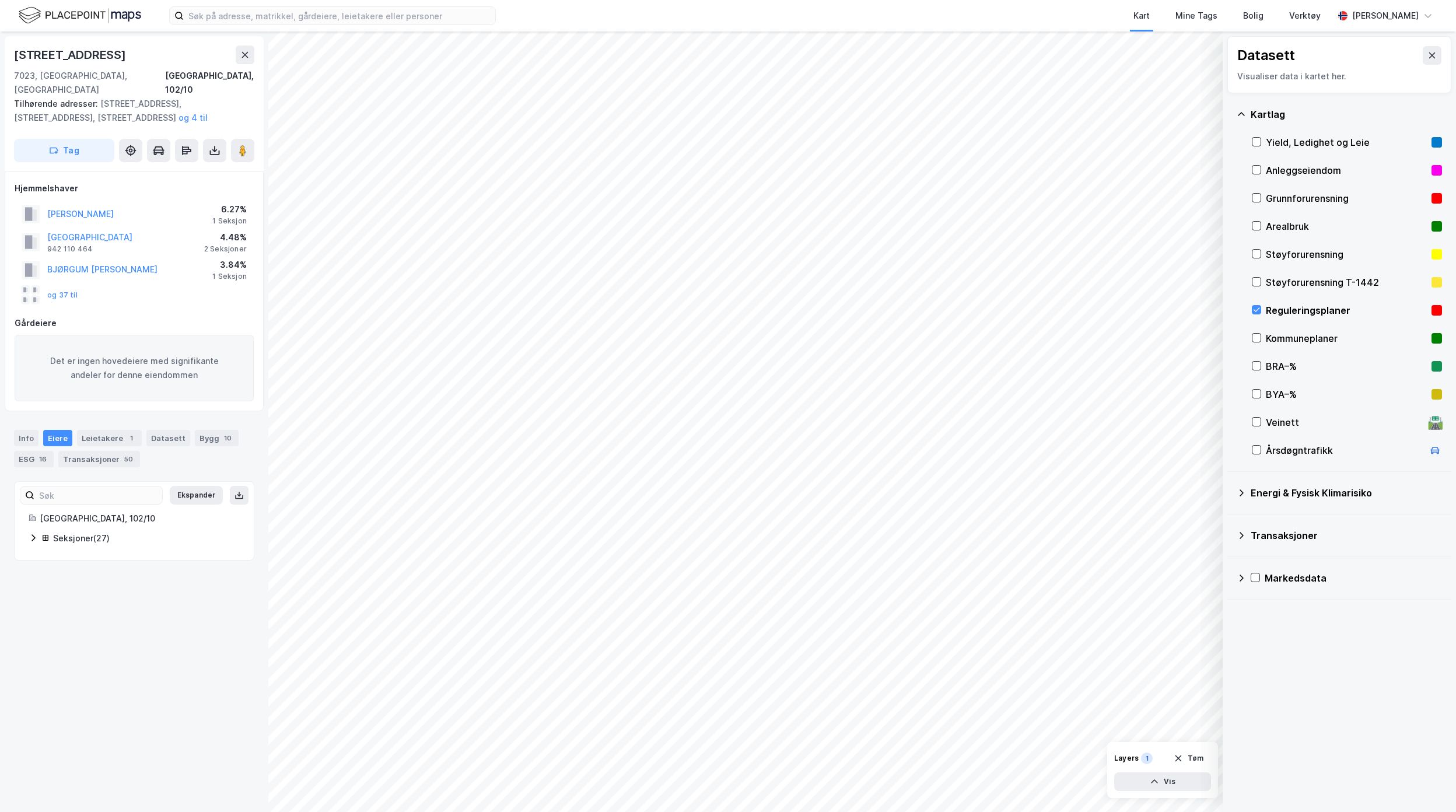
scroll to position [0, 0]
click at [0, 0] on button "og 37 til" at bounding box center [0, 0] width 0 height 0
click at [24, 430] on div "Info" at bounding box center [26, 438] width 25 height 16
